Goal: Task Accomplishment & Management: Use online tool/utility

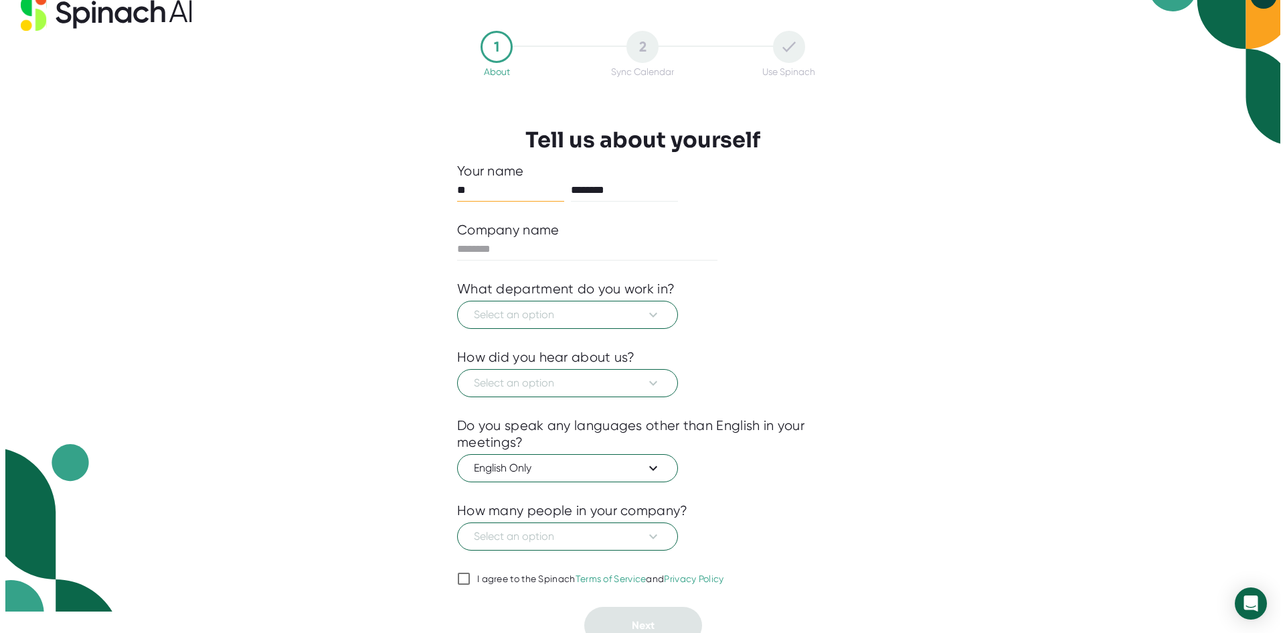
scroll to position [33, 0]
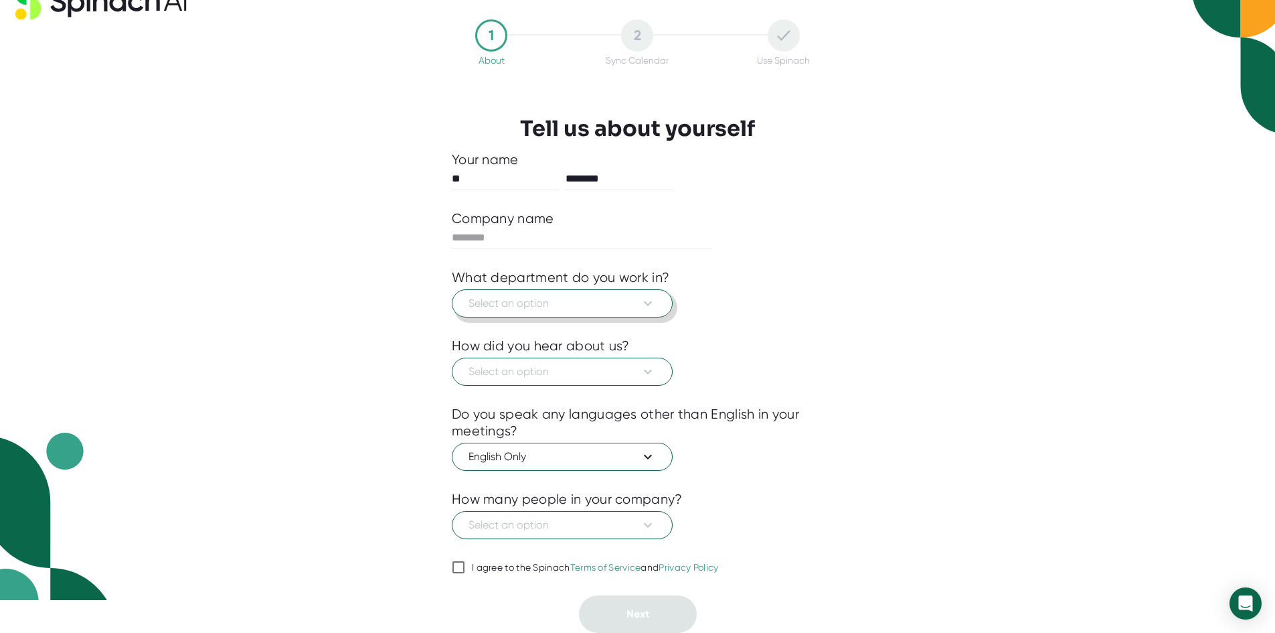
click at [554, 304] on span "Select an option" at bounding box center [562, 303] width 187 height 16
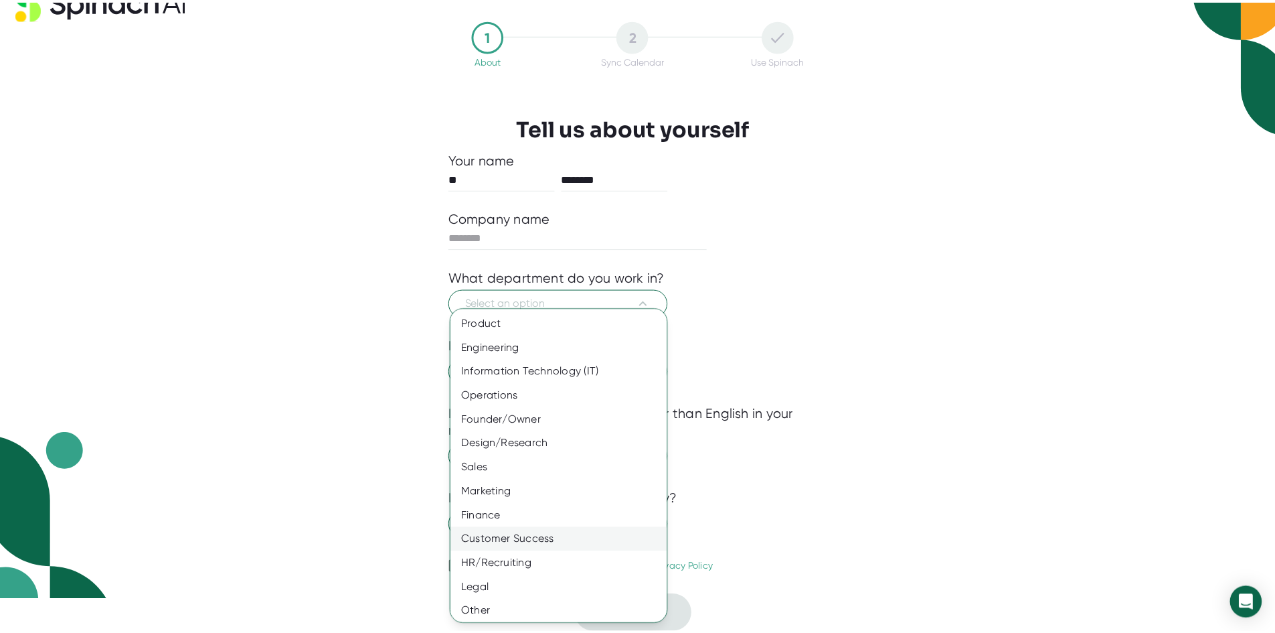
scroll to position [3, 0]
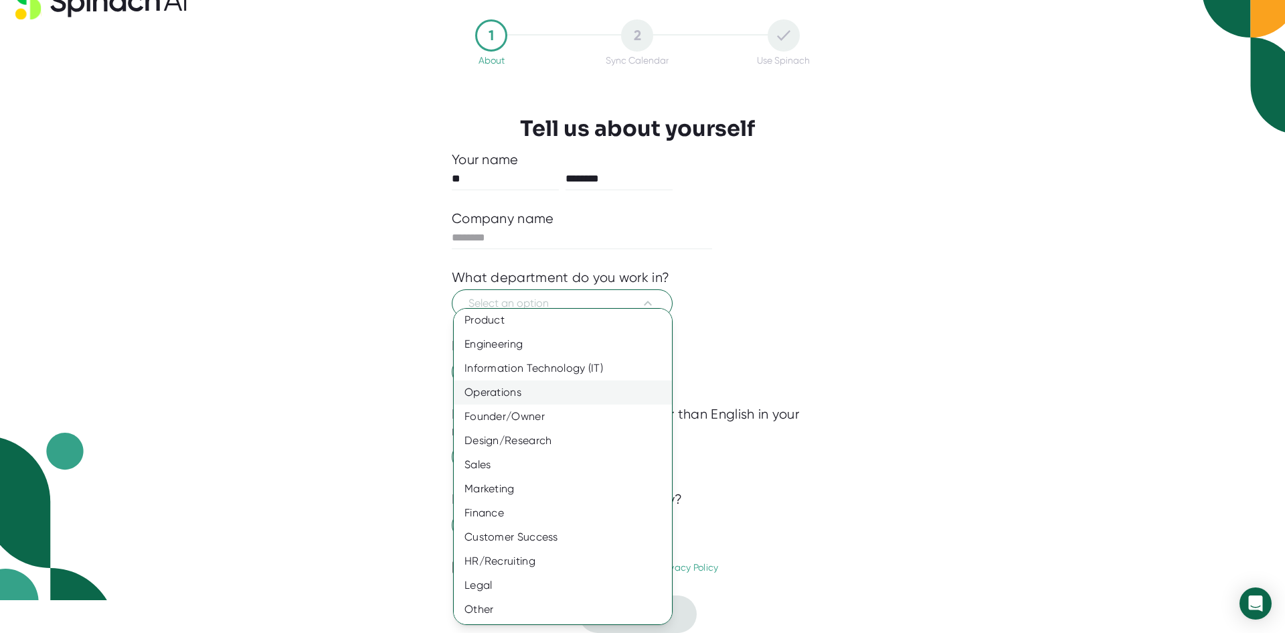
click at [504, 396] on div "Operations" at bounding box center [568, 392] width 228 height 24
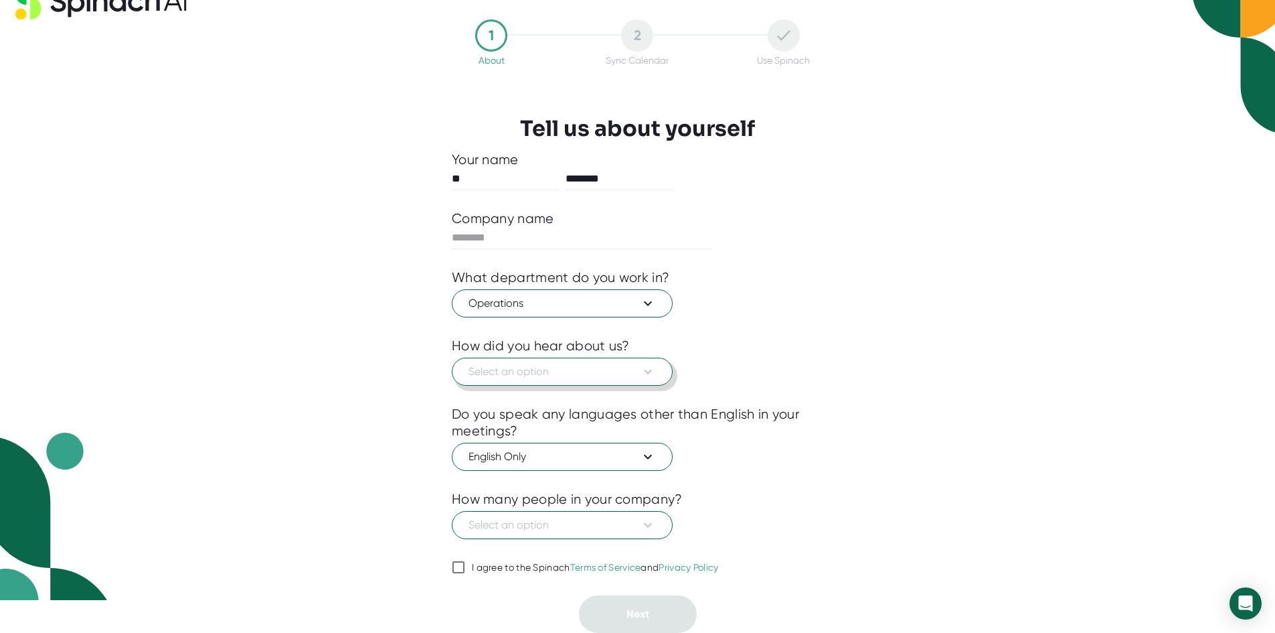
click at [641, 368] on icon at bounding box center [648, 371] width 16 height 16
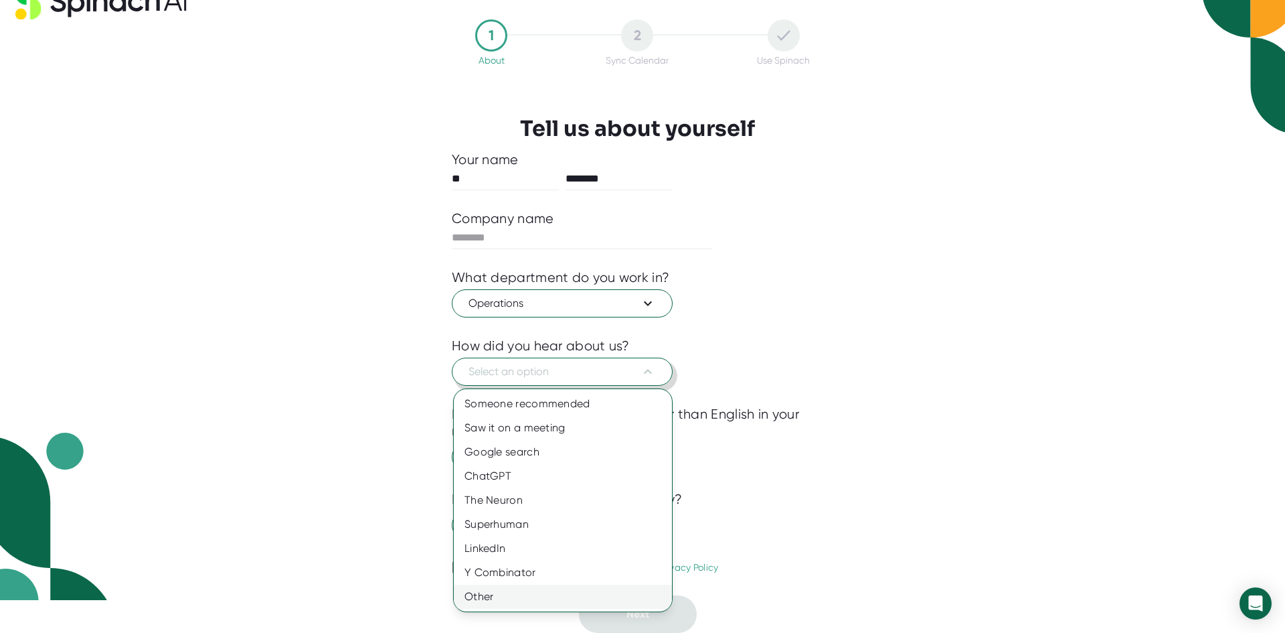
click at [485, 593] on div "Other" at bounding box center [563, 596] width 218 height 24
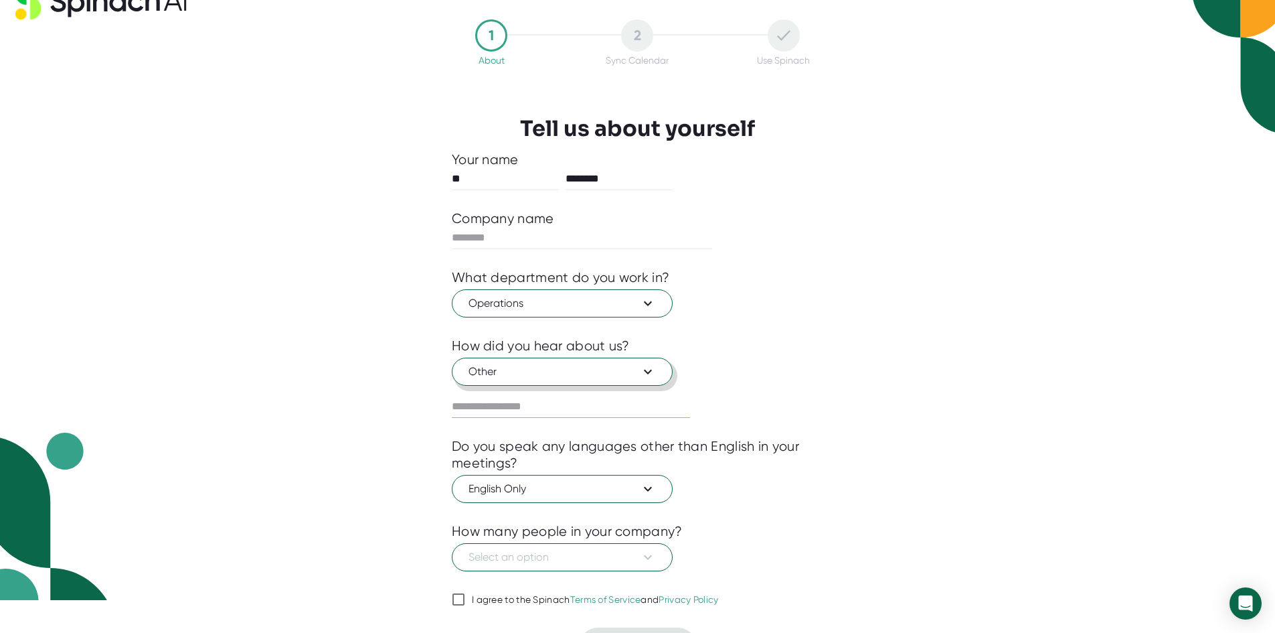
click at [486, 403] on input "text" at bounding box center [571, 406] width 238 height 21
click at [651, 366] on icon at bounding box center [648, 371] width 16 height 16
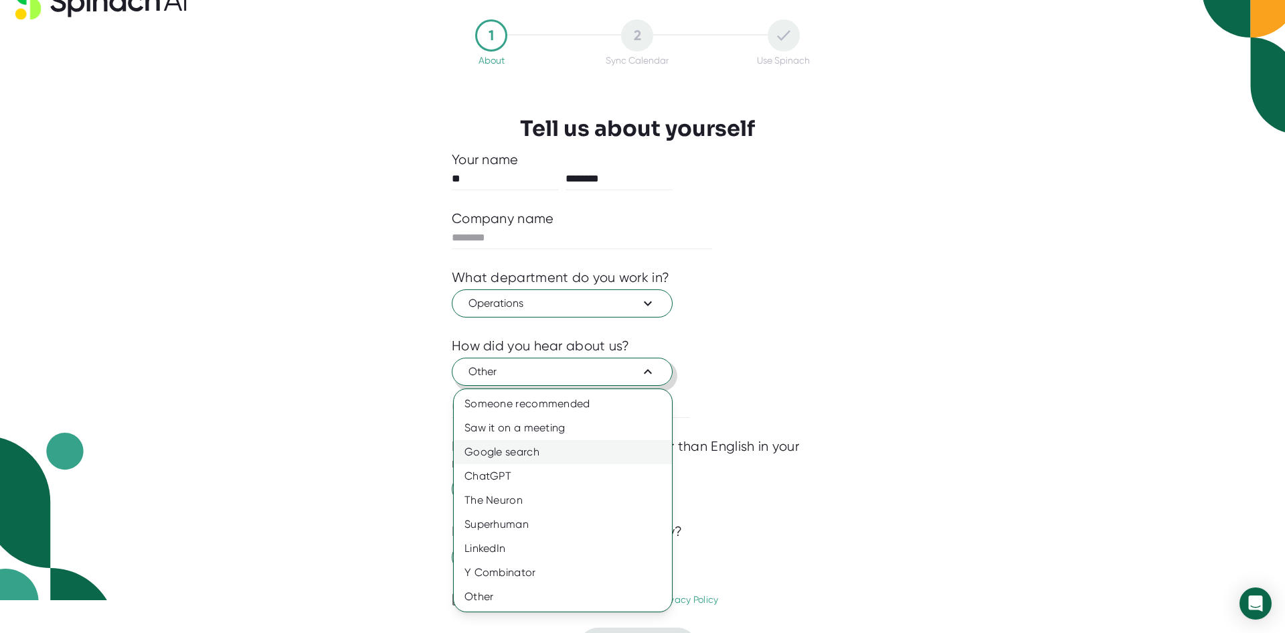
click at [511, 451] on div "Google search" at bounding box center [563, 452] width 218 height 24
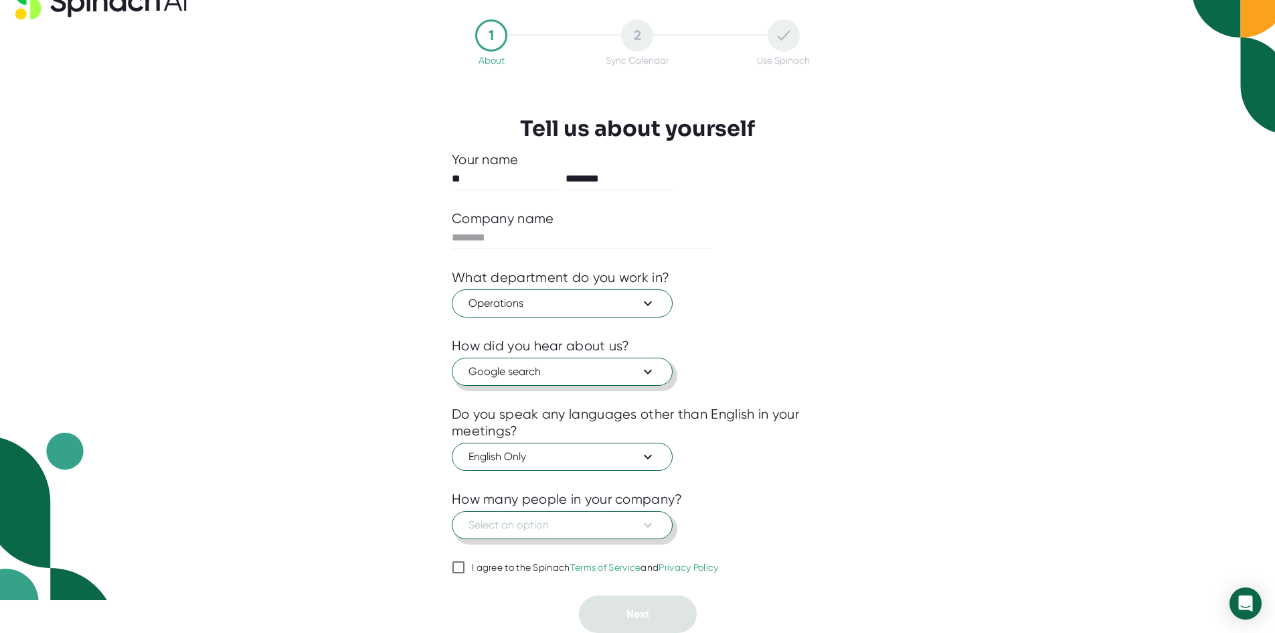
click at [657, 525] on button "Select an option" at bounding box center [562, 525] width 221 height 28
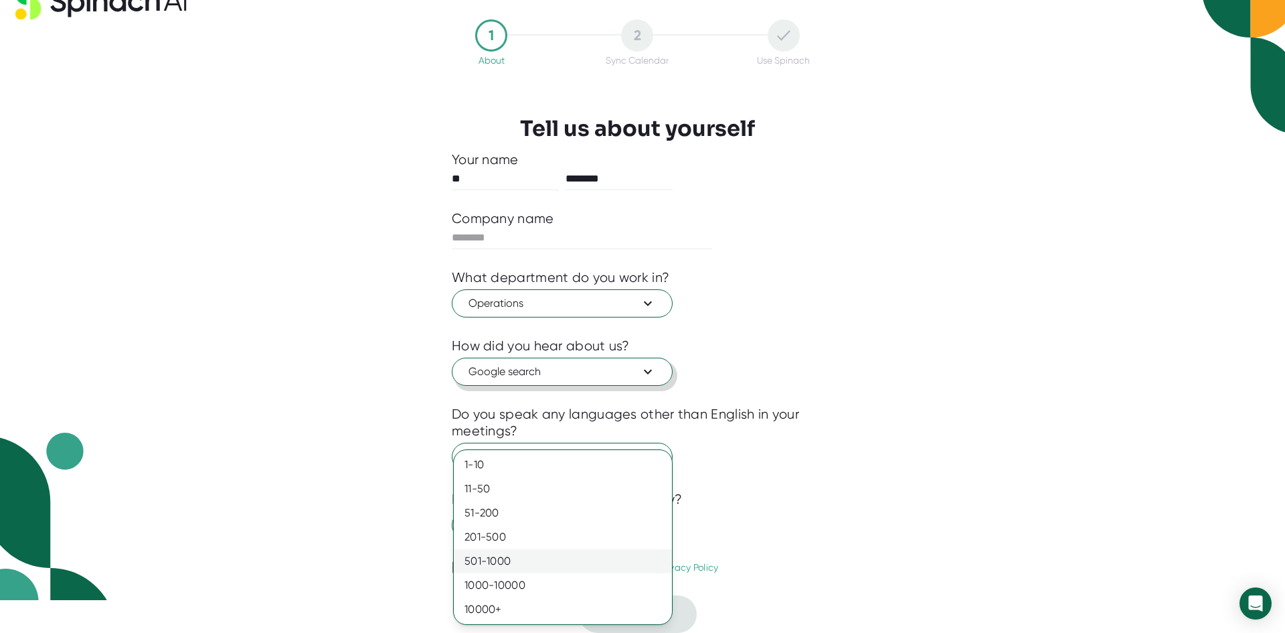
click at [511, 560] on div "501-1000" at bounding box center [563, 561] width 218 height 24
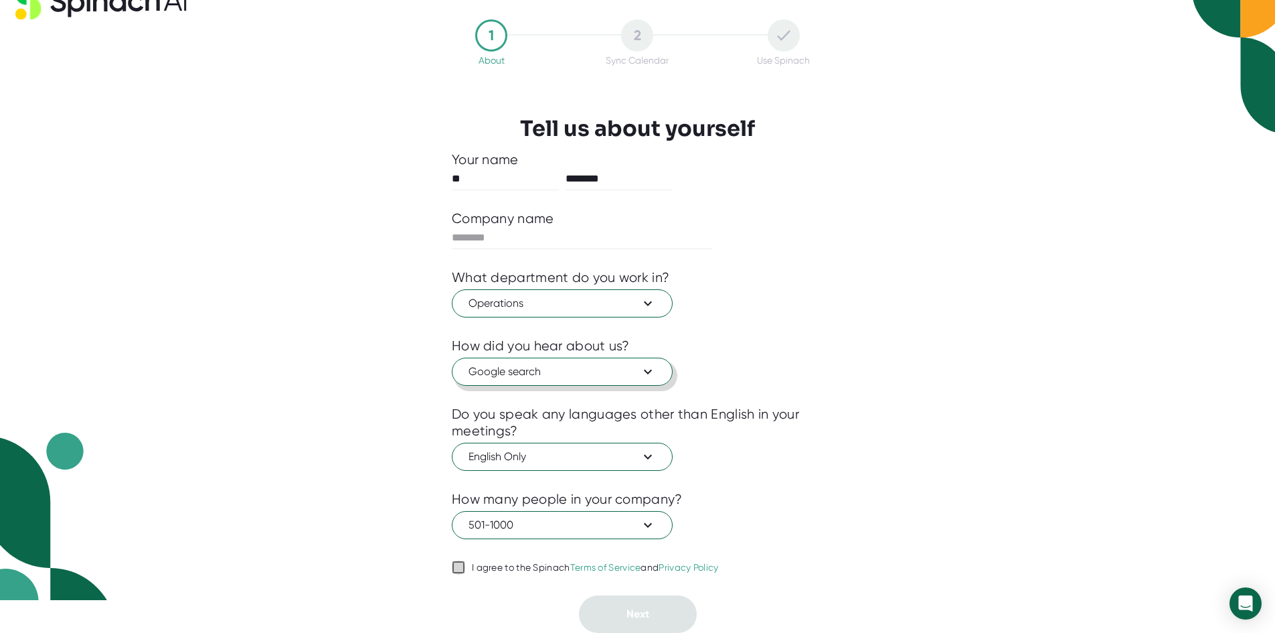
drag, startPoint x: 459, startPoint y: 566, endPoint x: 532, endPoint y: 588, distance: 76.9
click at [461, 567] on input "I agree to the Spinach Terms of Service and Privacy Policy" at bounding box center [458, 567] width 13 height 16
checkbox input "true"
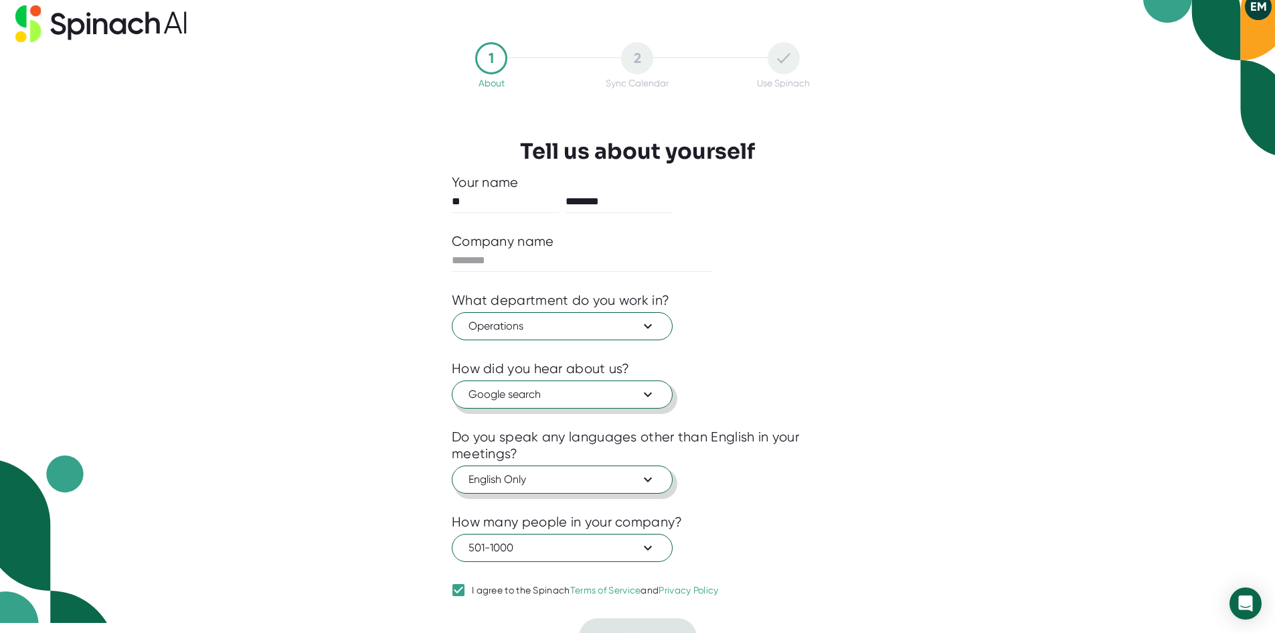
scroll to position [0, 0]
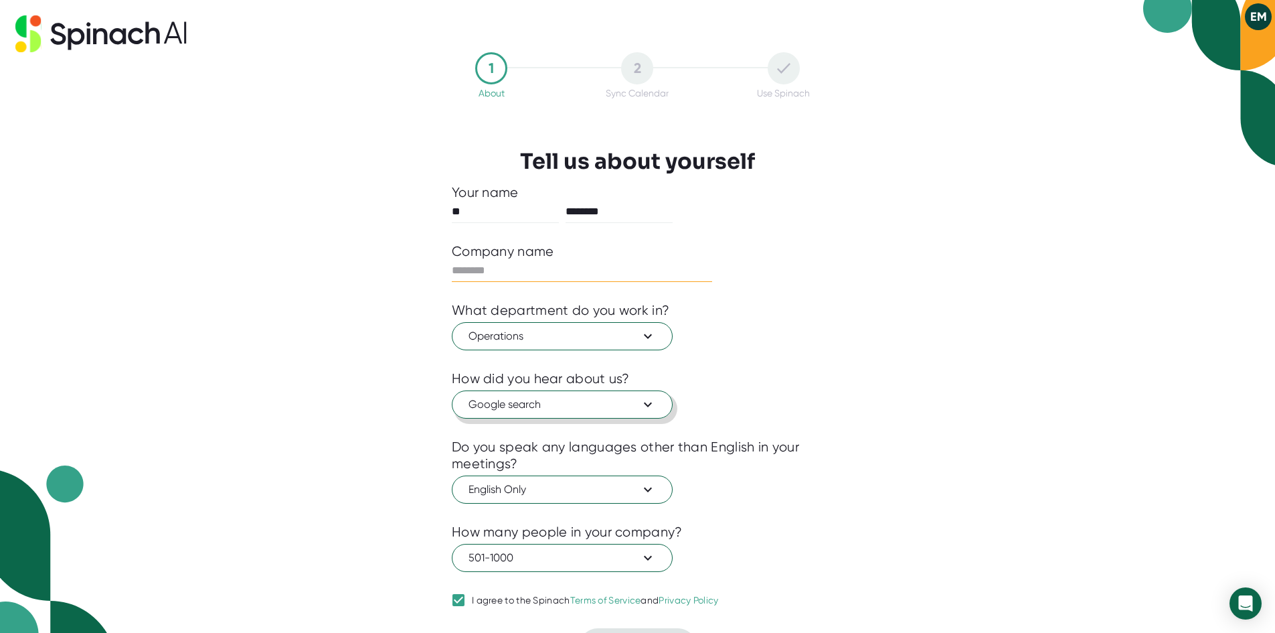
click at [497, 270] on input "text" at bounding box center [582, 270] width 260 height 21
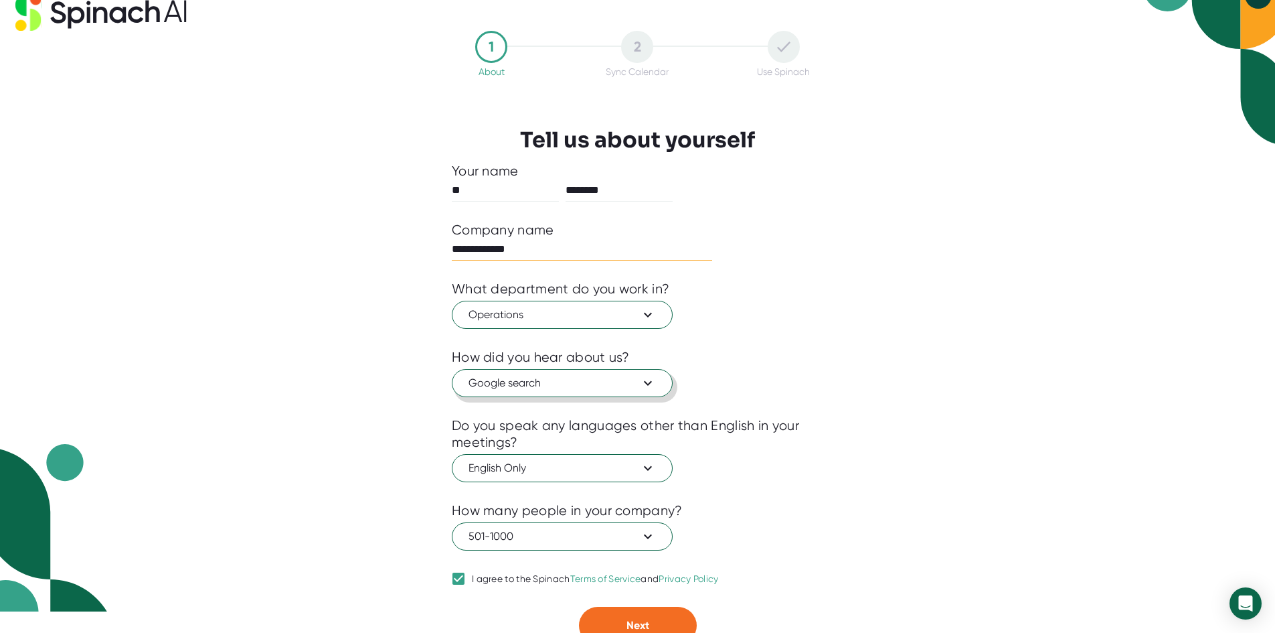
scroll to position [33, 0]
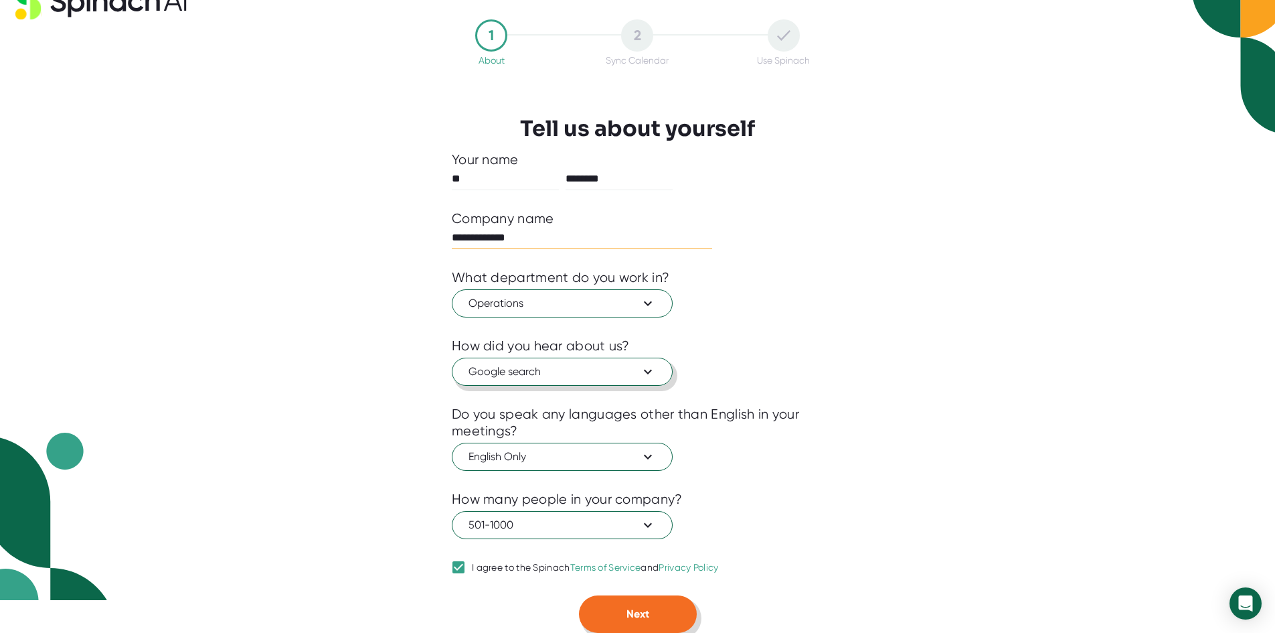
type input "**********"
click at [643, 613] on span "Next" at bounding box center [638, 613] width 23 height 13
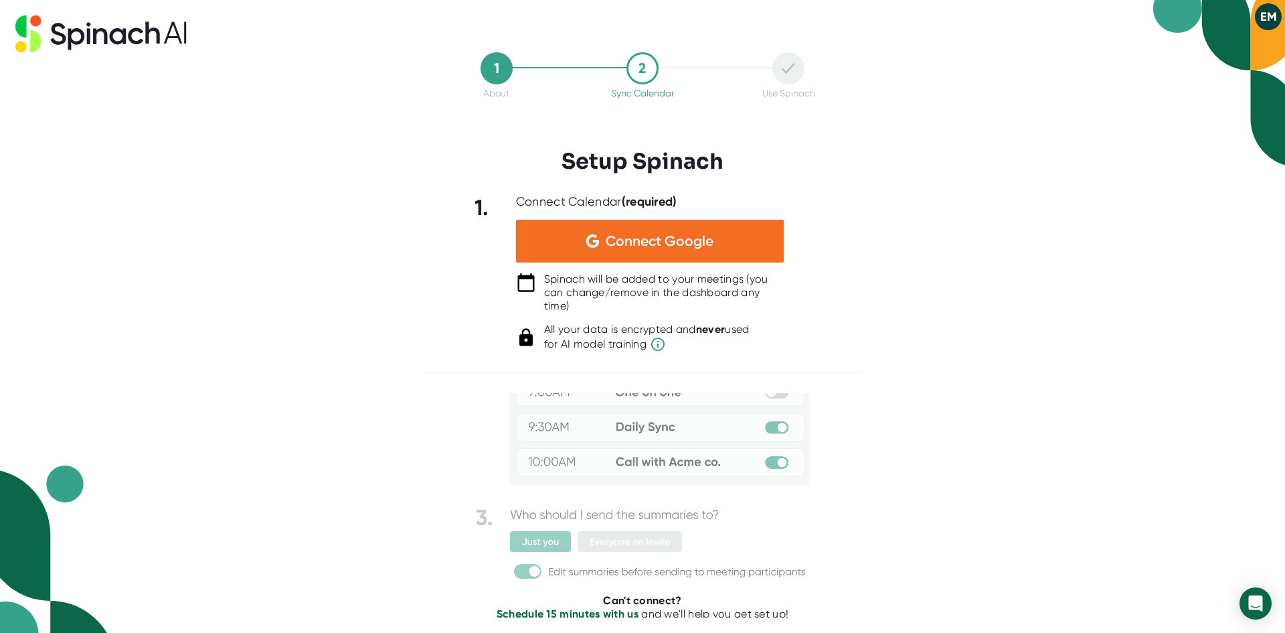
scroll to position [85, 0]
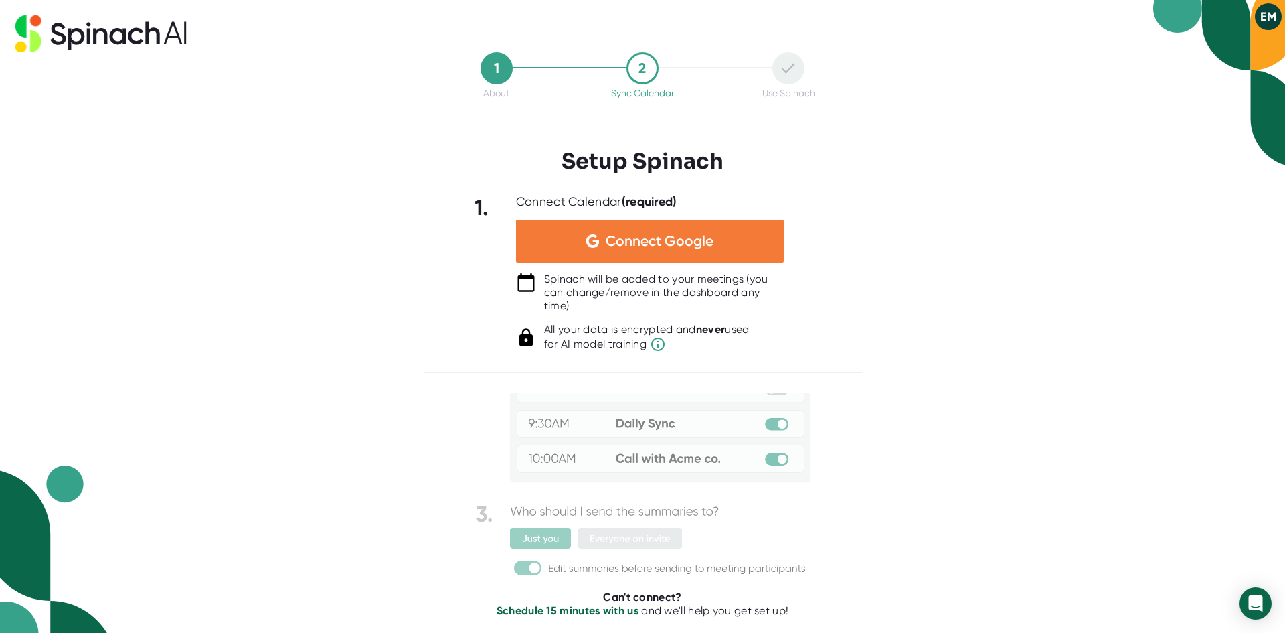
click at [681, 250] on div "Connect Google" at bounding box center [650, 241] width 268 height 43
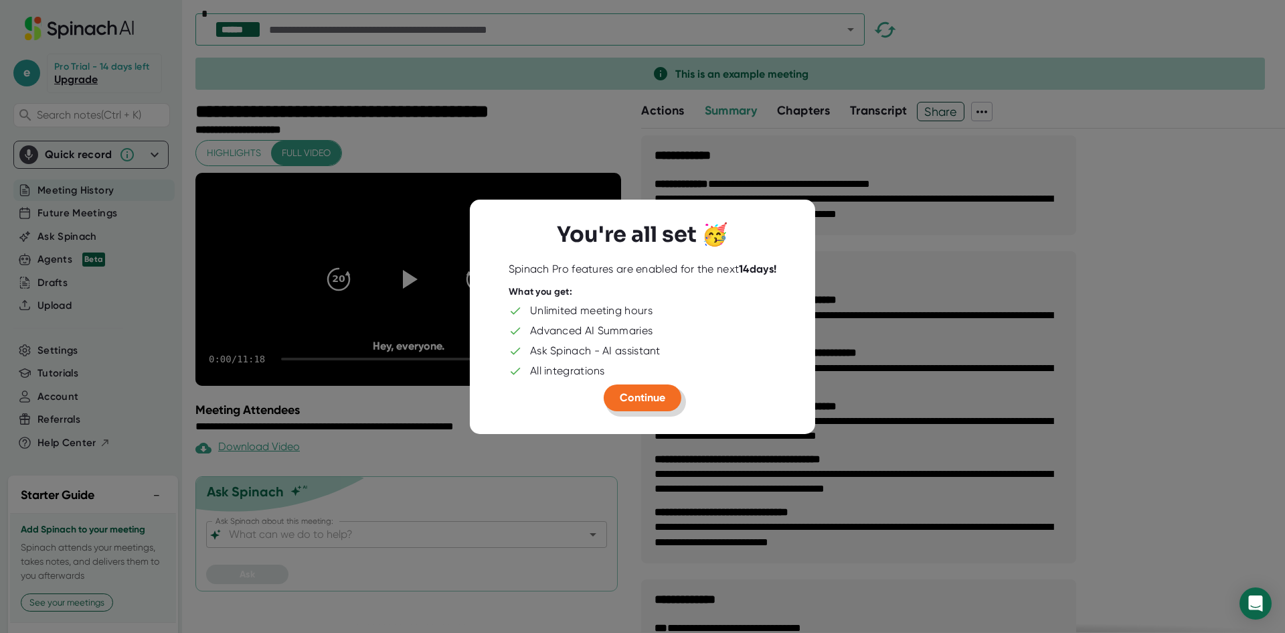
click at [649, 397] on span "Continue" at bounding box center [643, 397] width 46 height 13
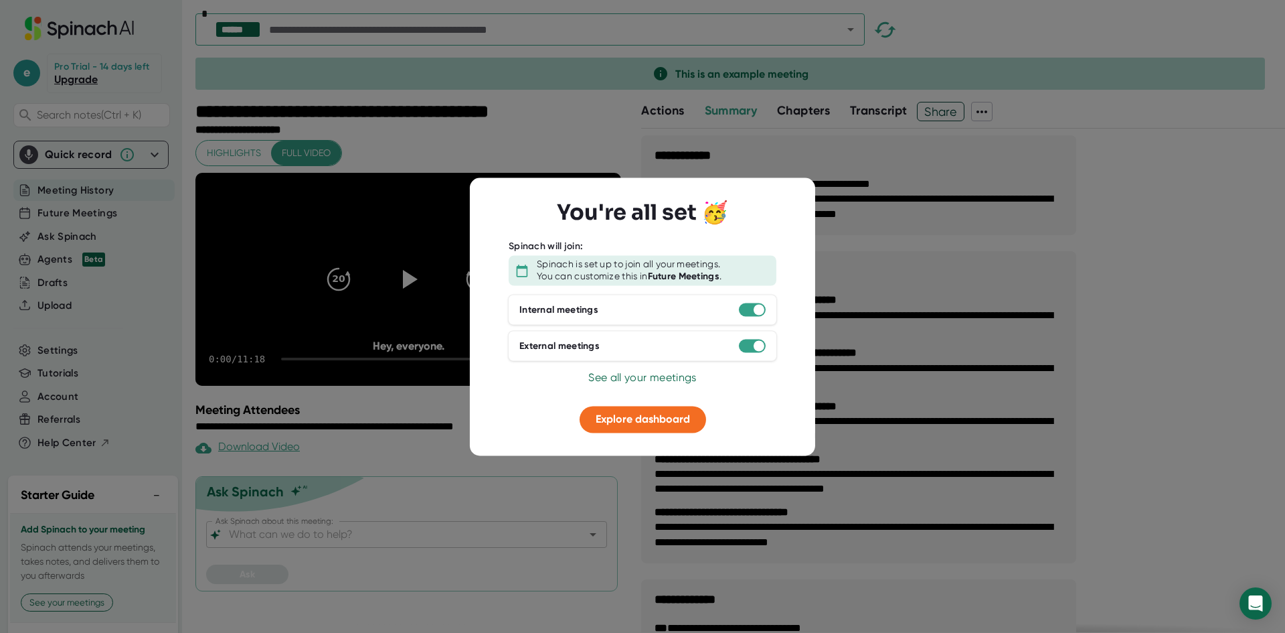
click at [665, 314] on div "Internal meetings" at bounding box center [642, 310] width 269 height 31
click at [649, 422] on span "Explore dashboard" at bounding box center [643, 419] width 94 height 13
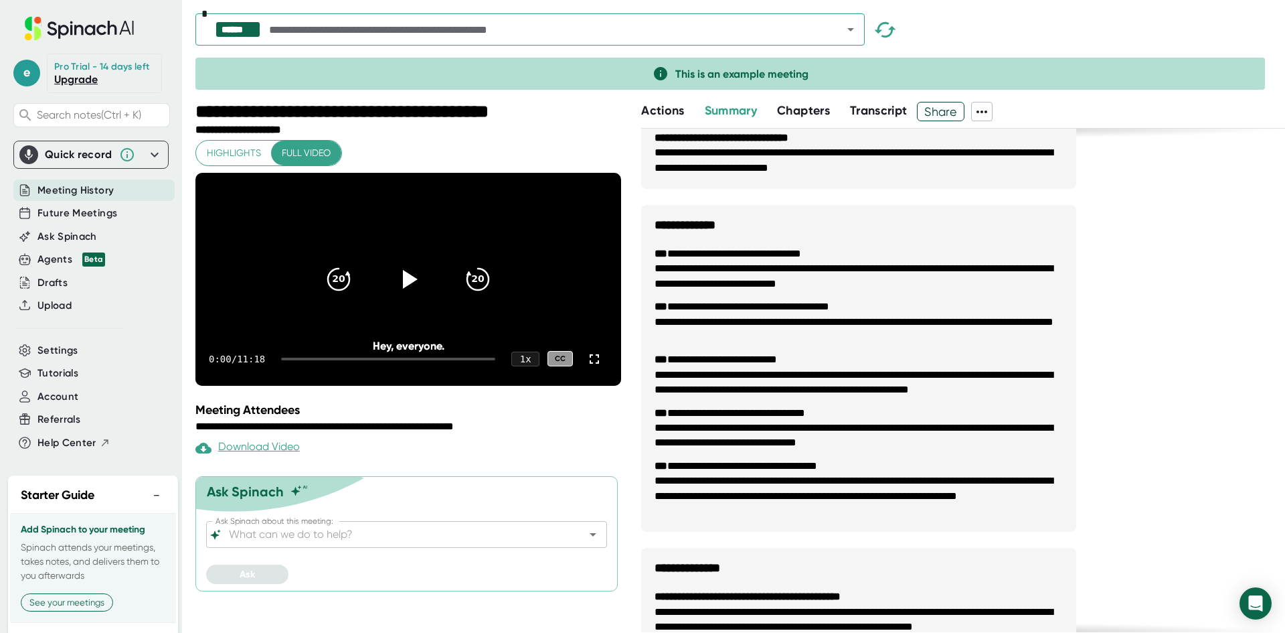
scroll to position [402, 0]
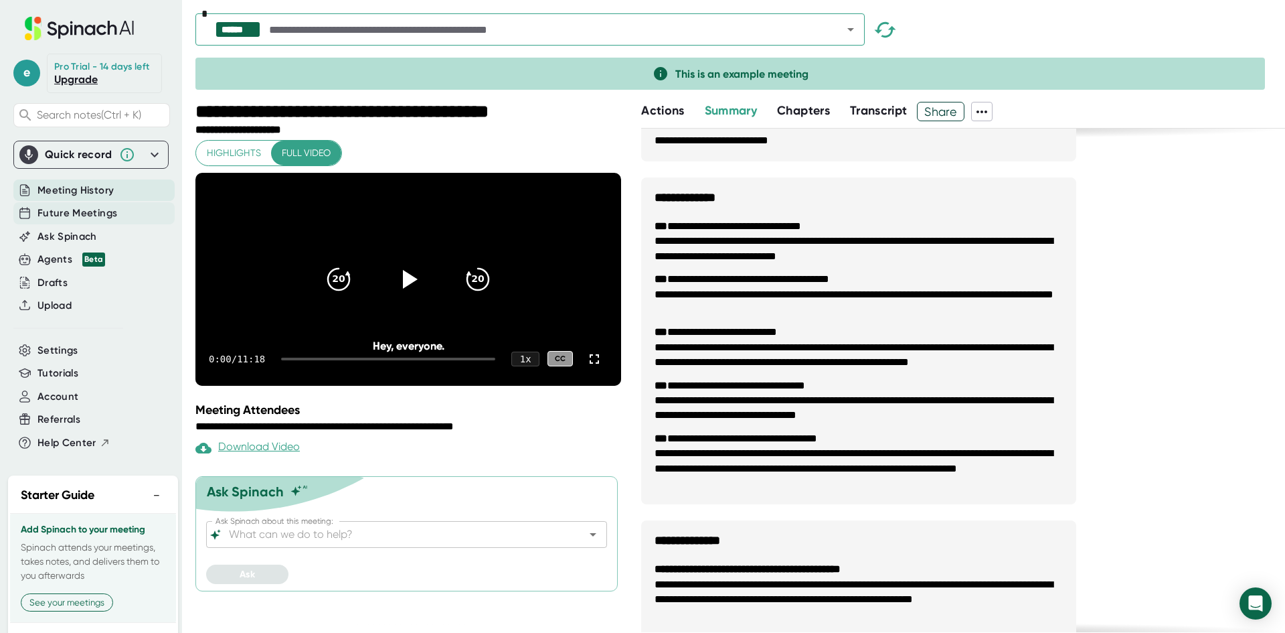
click at [85, 221] on span "Future Meetings" at bounding box center [77, 213] width 80 height 15
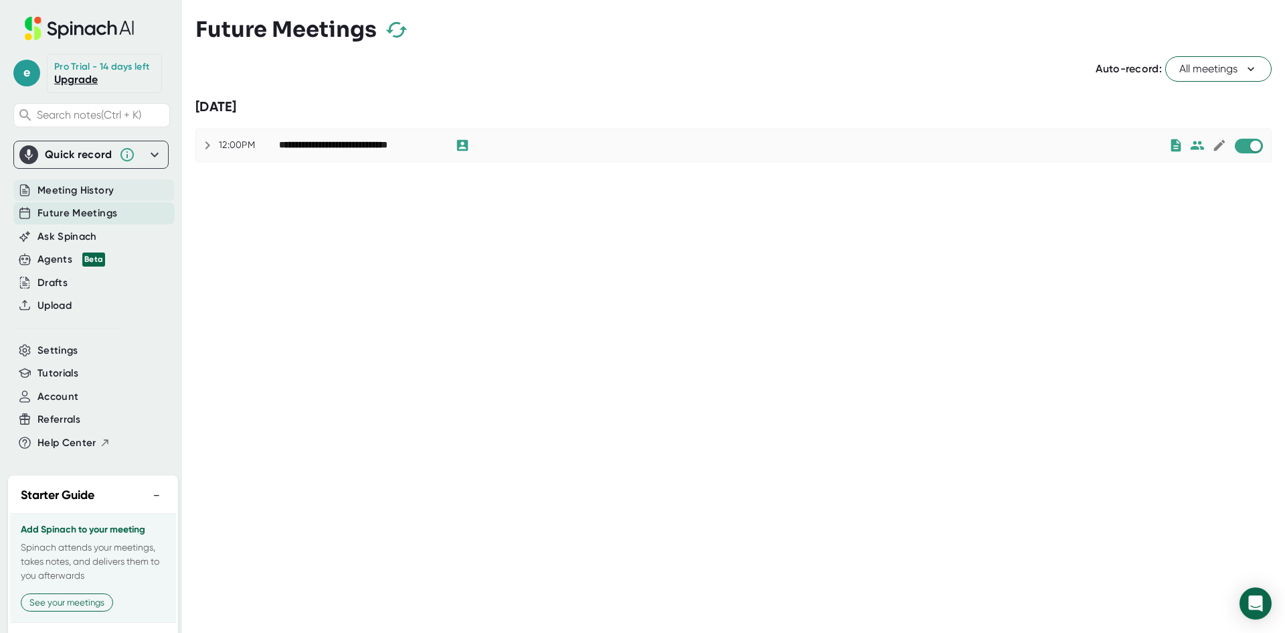
click at [75, 198] on span "Meeting History" at bounding box center [75, 190] width 76 height 15
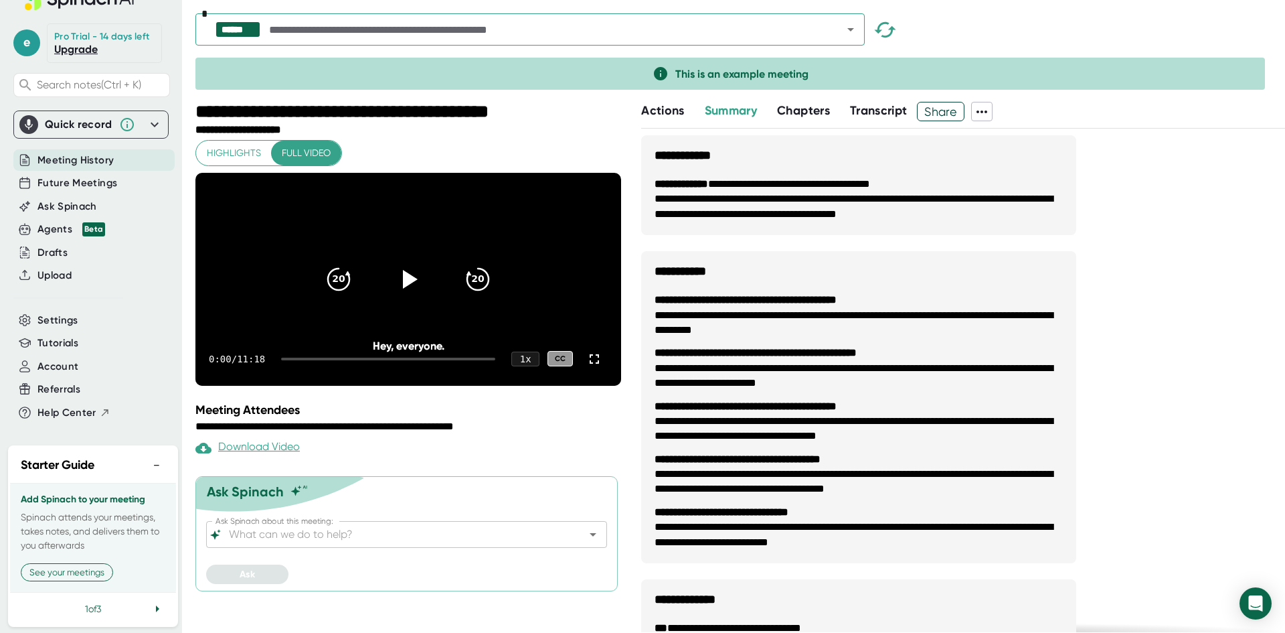
scroll to position [58, 0]
click at [66, 564] on button "See your meetings" at bounding box center [67, 570] width 92 height 18
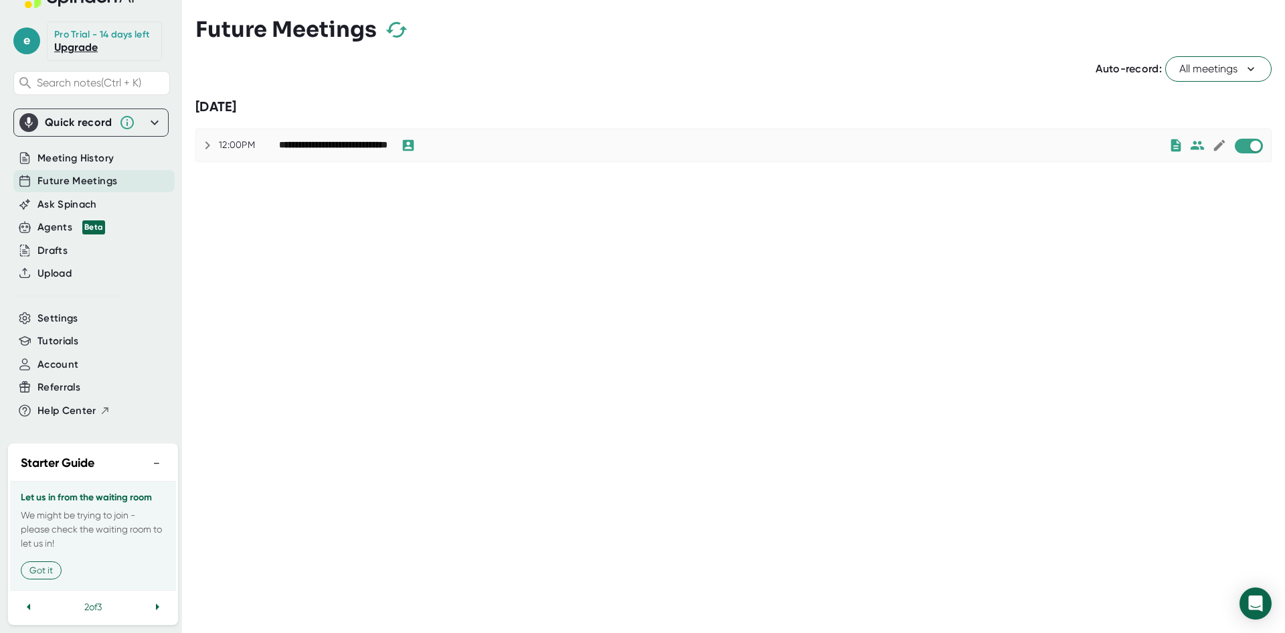
scroll to position [44, 0]
click at [533, 141] on div "**********" at bounding box center [724, 145] width 890 height 16
